Goal: Task Accomplishment & Management: Manage account settings

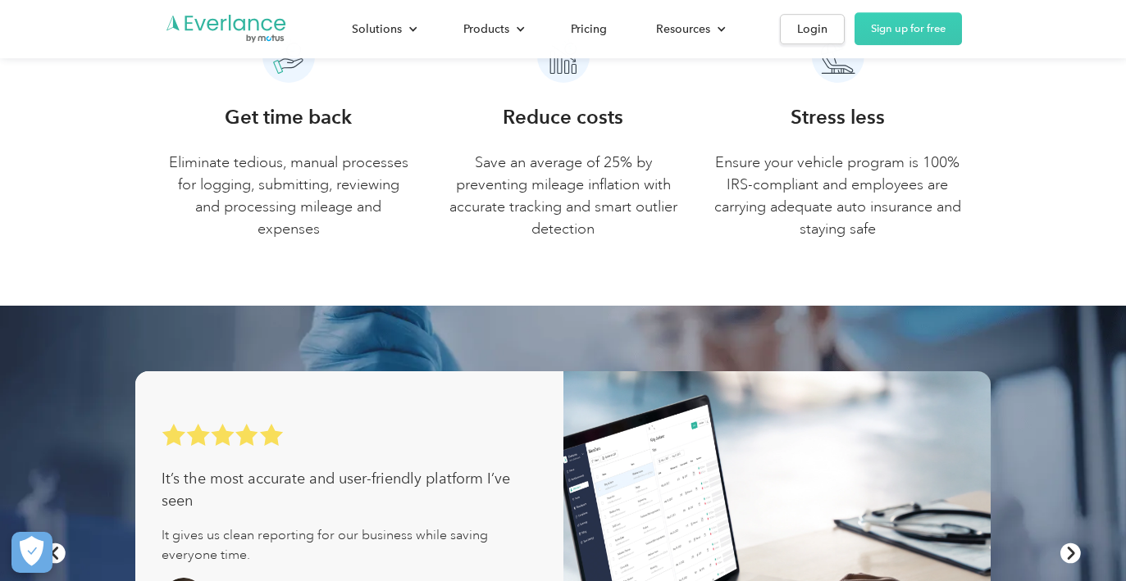
scroll to position [889, 0]
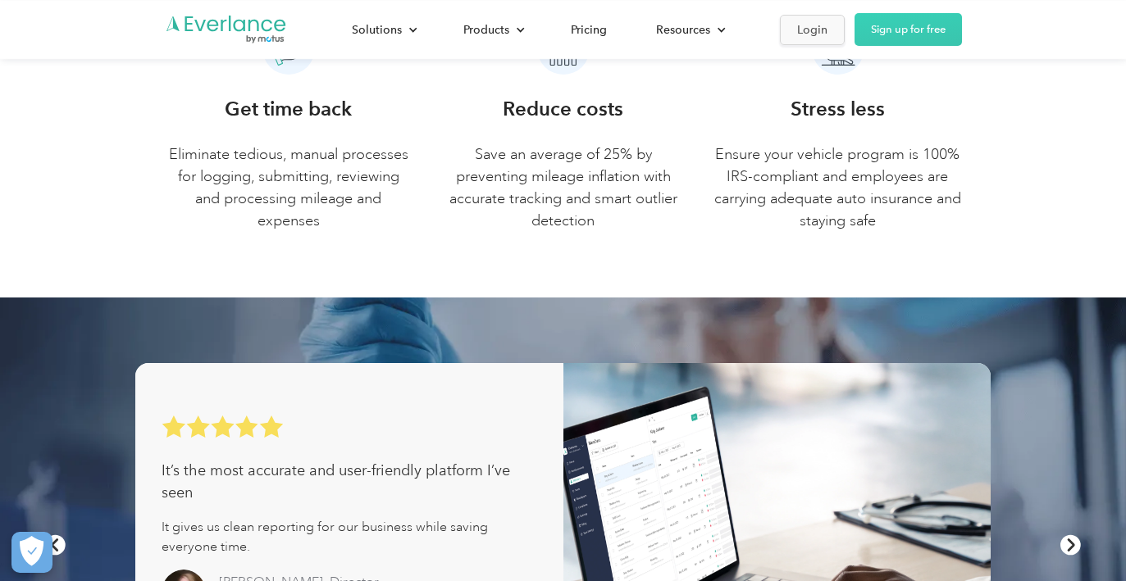
click at [797, 42] on link "Login" at bounding box center [812, 30] width 65 height 30
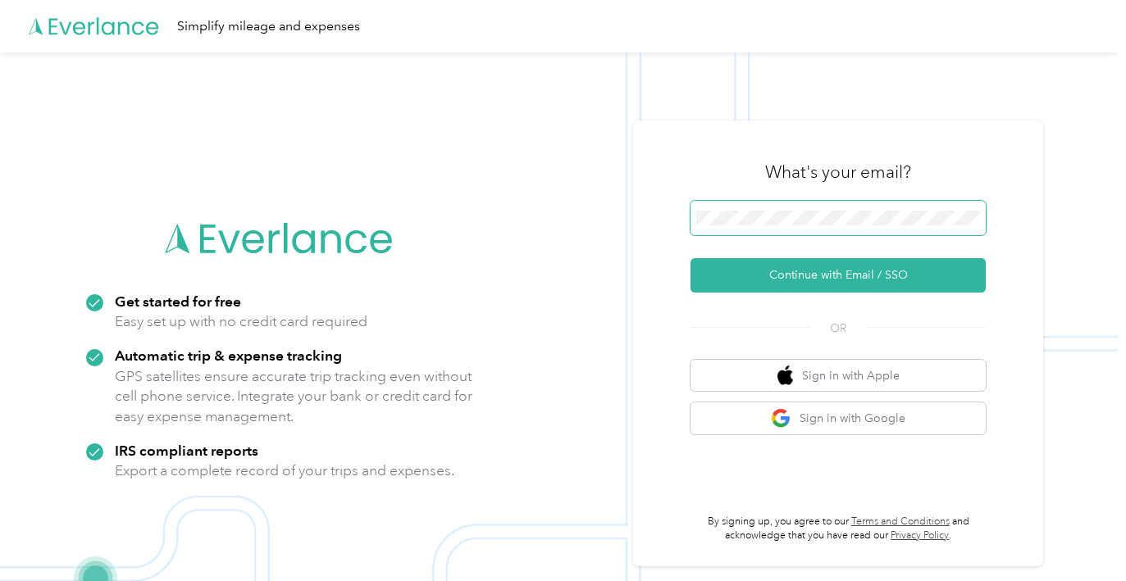
click at [777, 210] on span at bounding box center [838, 218] width 295 height 34
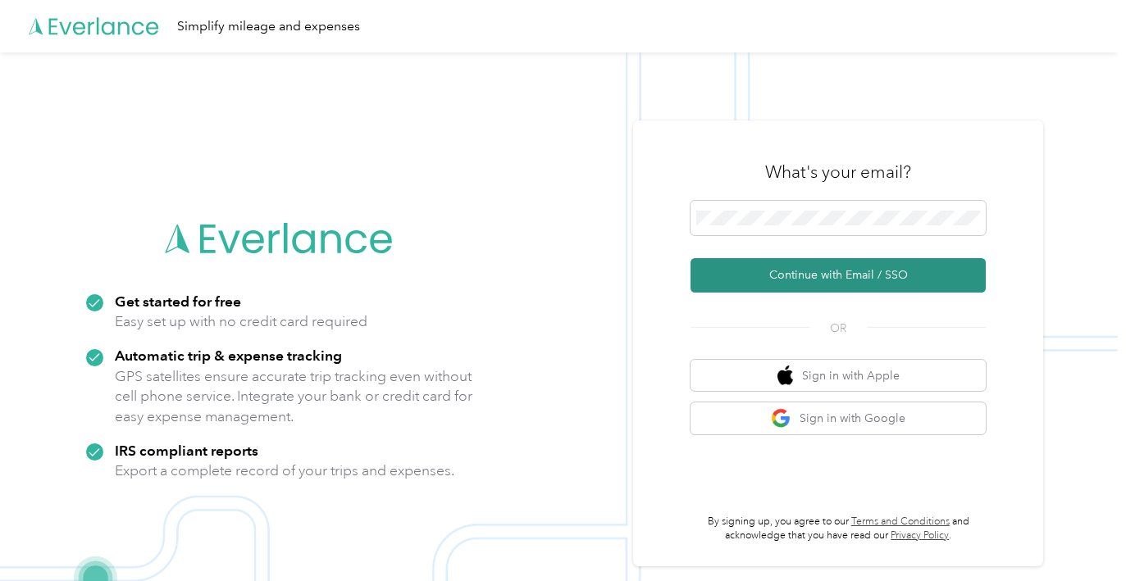
click at [828, 270] on button "Continue with Email / SSO" at bounding box center [838, 275] width 295 height 34
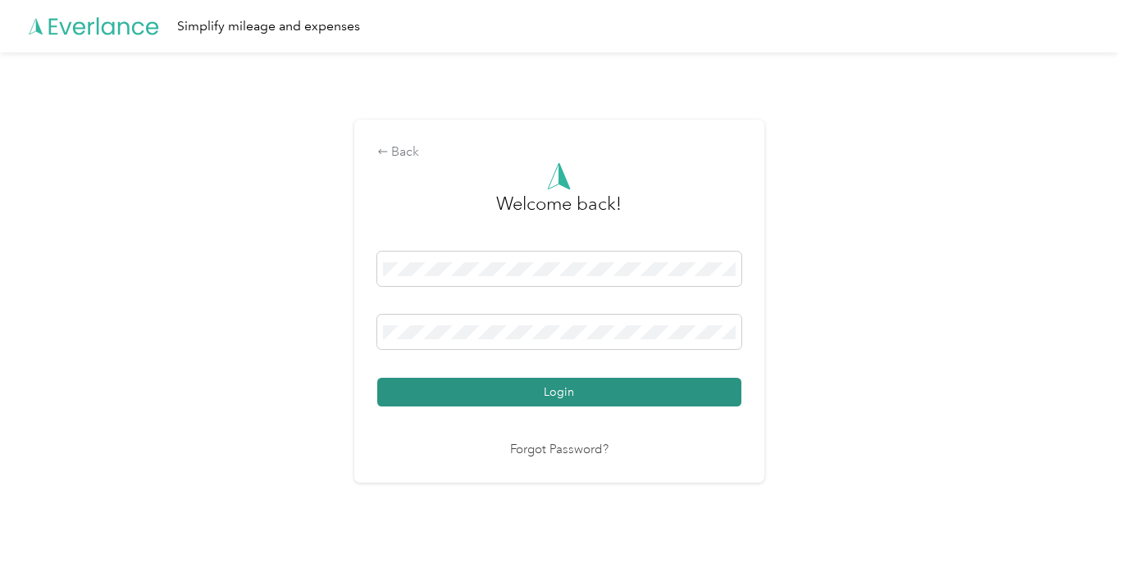
click at [506, 394] on button "Login" at bounding box center [559, 392] width 364 height 29
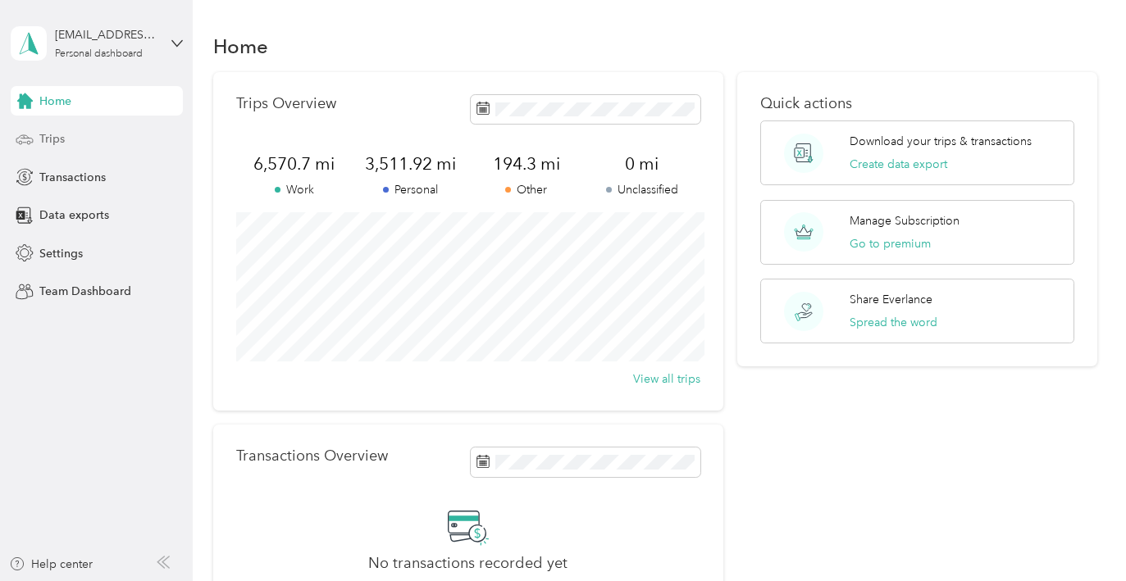
click at [52, 146] on span "Trips" at bounding box center [51, 138] width 25 height 17
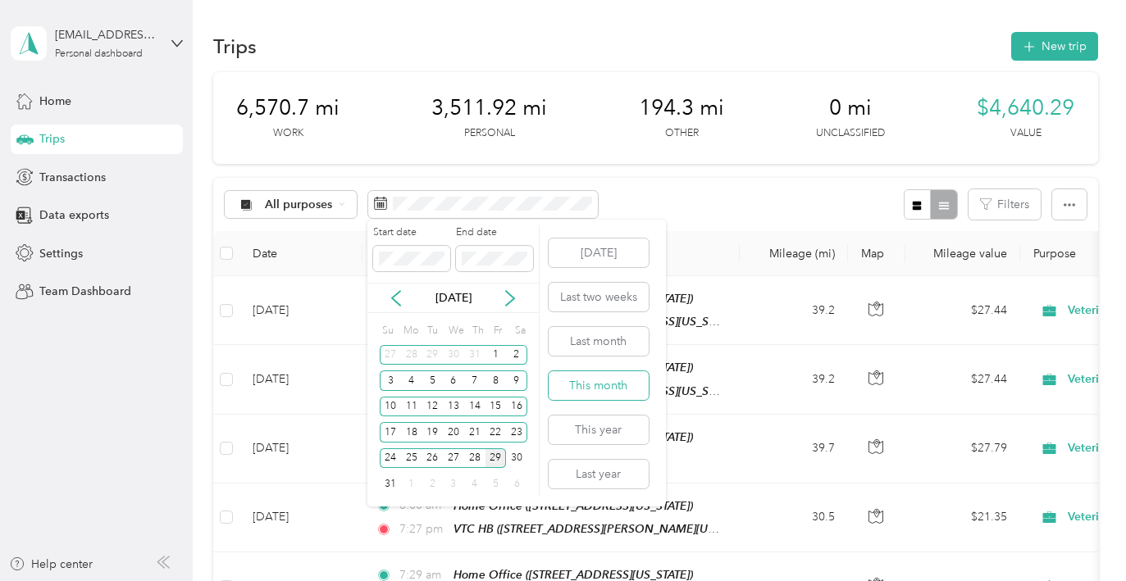
click at [610, 388] on button "This month" at bounding box center [599, 386] width 100 height 29
